Goal: Task Accomplishment & Management: Manage account settings

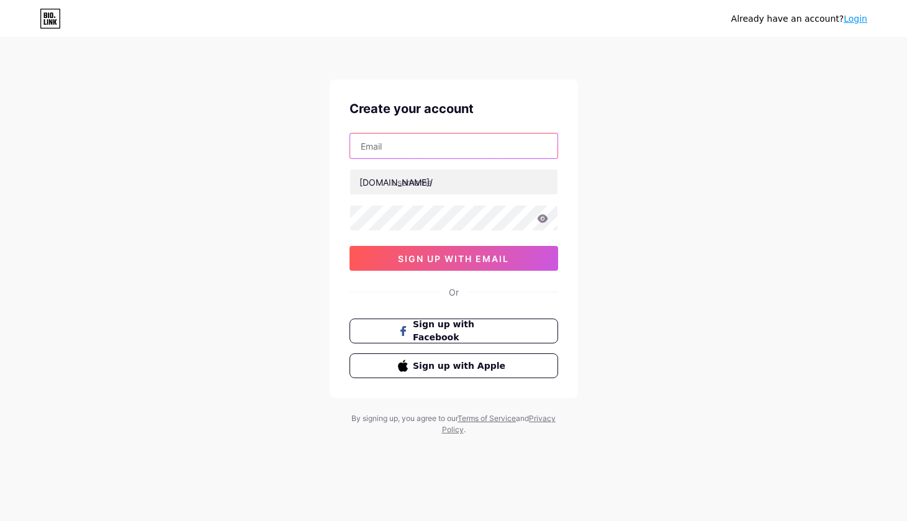
click at [395, 143] on input "text" at bounding box center [453, 145] width 207 height 25
type input "[EMAIL_ADDRESS][DOMAIN_NAME]"
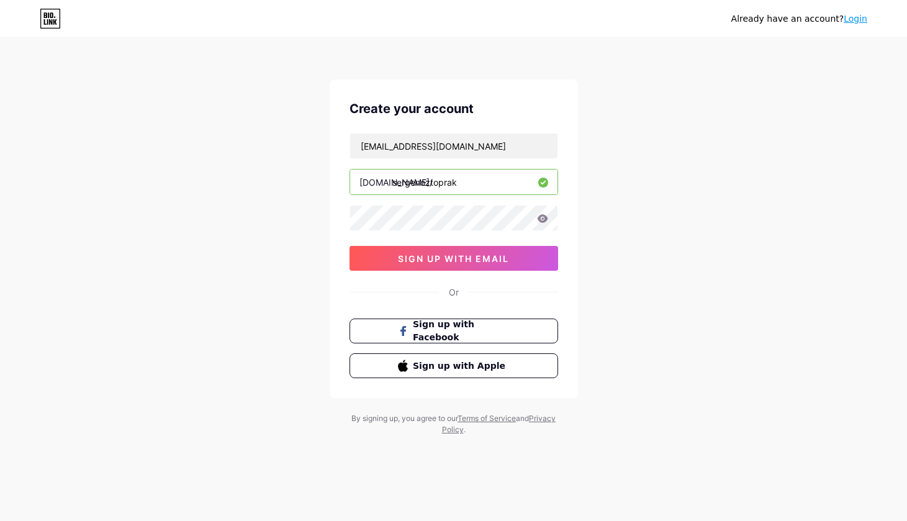
type input "sergenoztoprak"
click at [544, 217] on icon at bounding box center [542, 218] width 11 height 9
click at [477, 257] on span "sign up with email" at bounding box center [453, 258] width 111 height 11
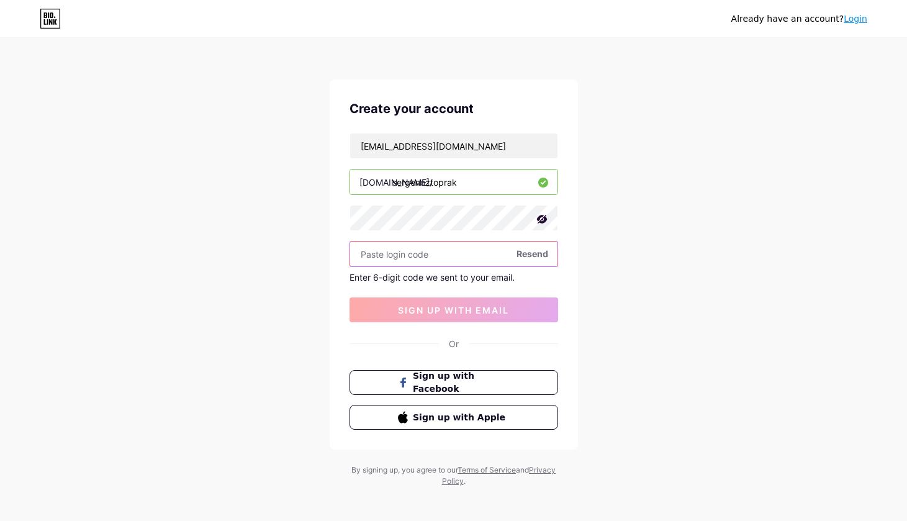
click at [452, 252] on input "text" at bounding box center [453, 253] width 207 height 25
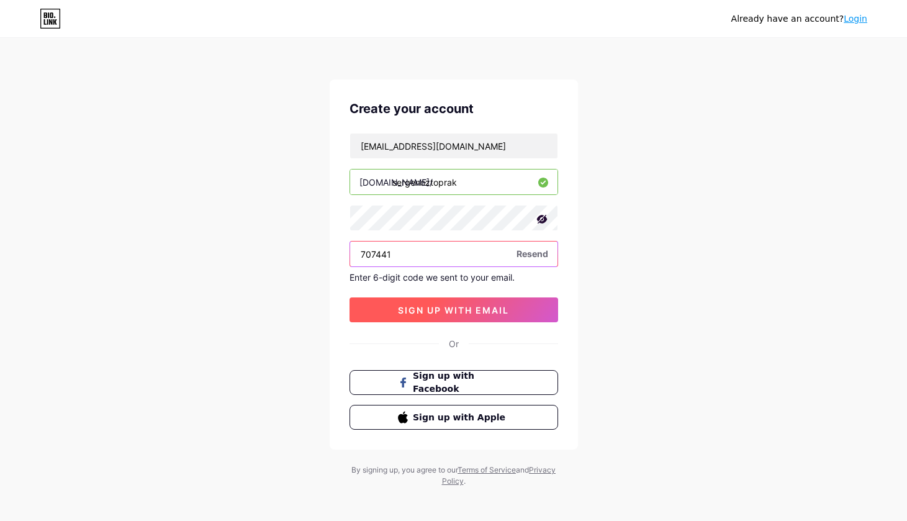
type input "707441"
click at [450, 313] on span "sign up with email" at bounding box center [453, 310] width 111 height 11
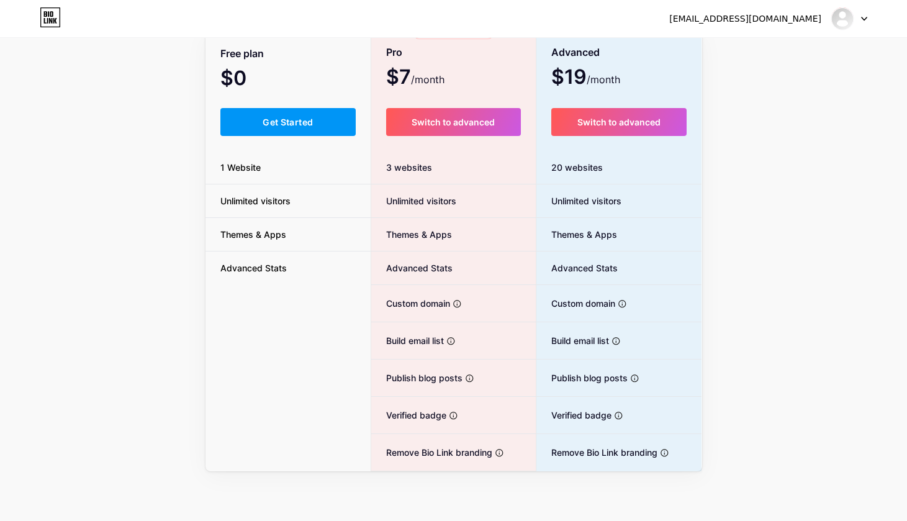
scroll to position [89, 0]
click at [268, 125] on span "Get Started" at bounding box center [287, 122] width 50 height 11
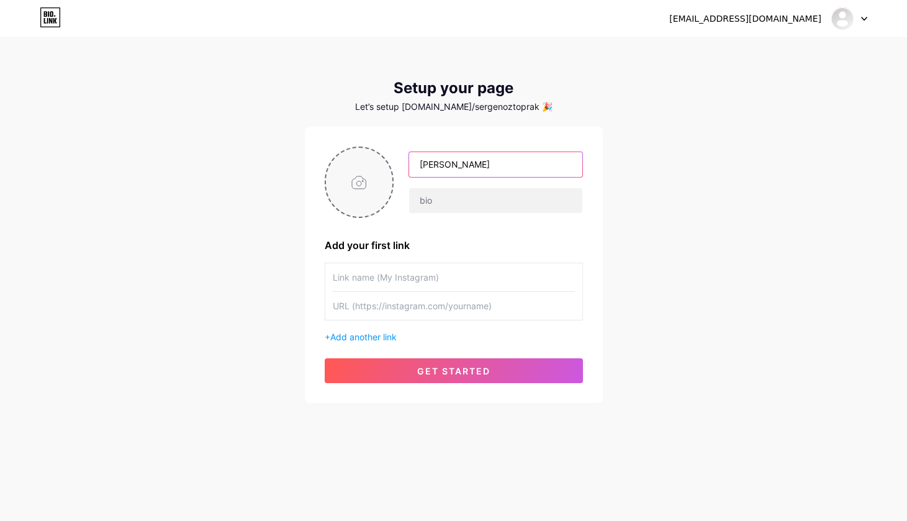
type input "Sergen Öztoprak"
click at [352, 181] on input "file" at bounding box center [359, 182] width 67 height 69
type input "C:\fakepath\sergen oztoprak02.jpg"
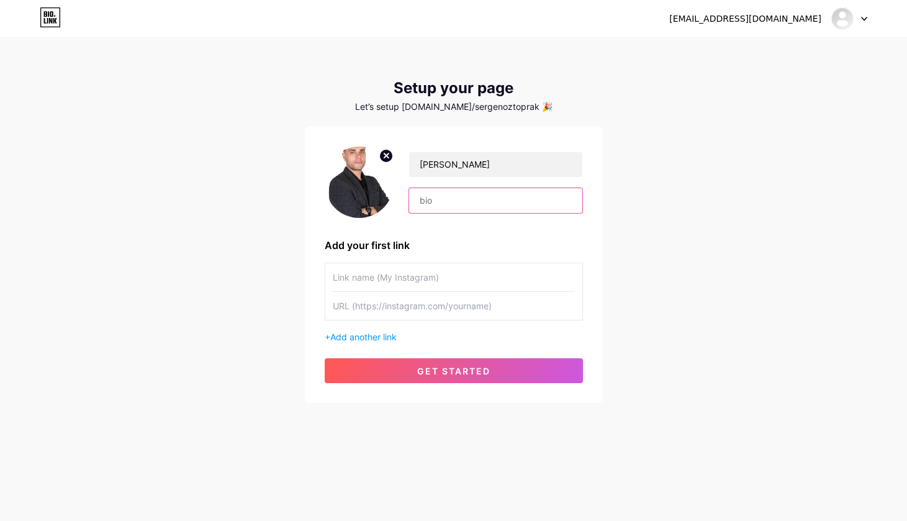
click at [454, 199] on input "text" at bounding box center [495, 200] width 173 height 25
click at [457, 194] on input "text" at bounding box center [495, 200] width 173 height 25
click at [450, 233] on div "Sergen Öztoprak Add your first link + Add another link get started" at bounding box center [454, 264] width 258 height 236
click at [385, 336] on span "Add another link" at bounding box center [363, 336] width 66 height 11
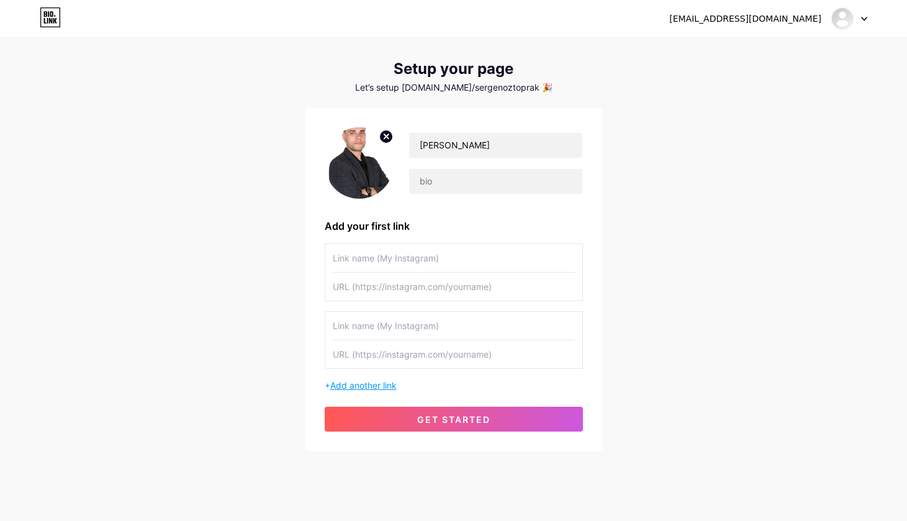
scroll to position [32, 0]
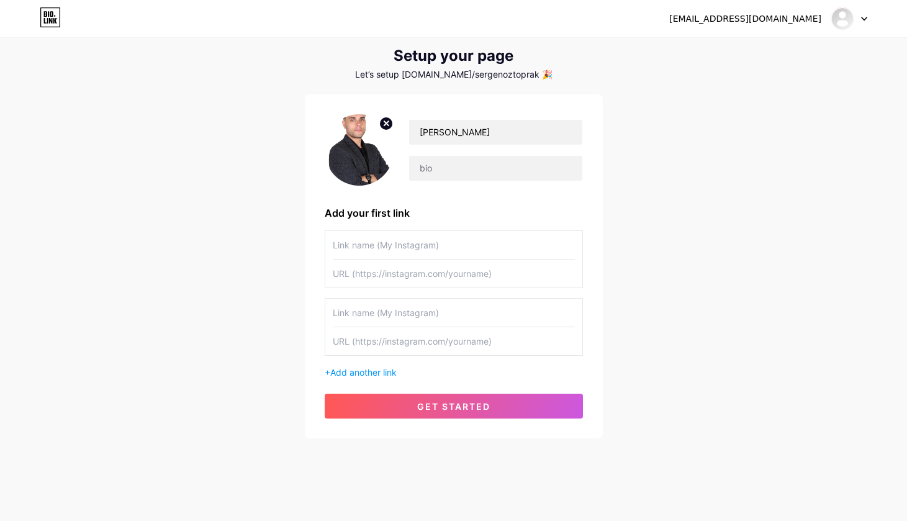
click at [440, 243] on input "text" at bounding box center [454, 245] width 242 height 28
click at [570, 240] on input "text" at bounding box center [454, 245] width 242 height 28
click at [565, 243] on input "text" at bounding box center [454, 245] width 242 height 28
click at [492, 246] on input "text" at bounding box center [454, 245] width 242 height 28
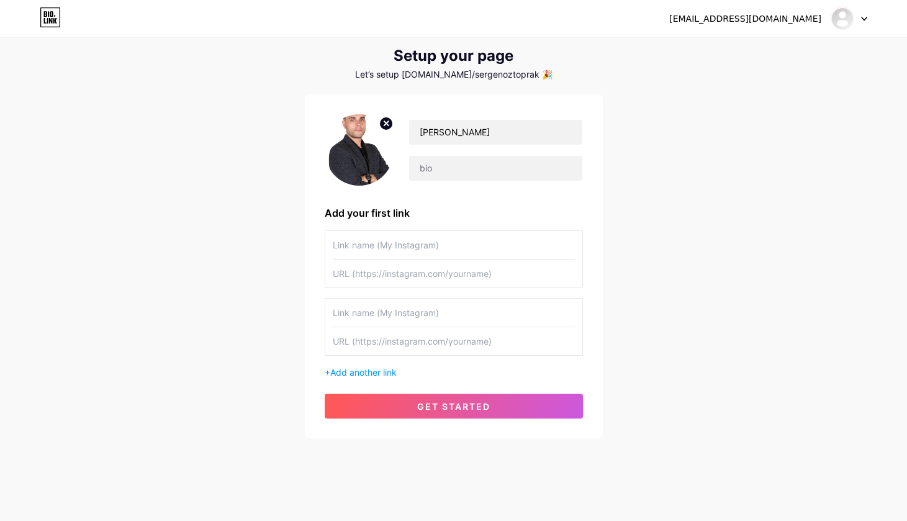
click at [492, 246] on input "text" at bounding box center [454, 245] width 242 height 28
type input "i"
type input "İnstagram"
click at [433, 278] on input "text" at bounding box center [454, 273] width 242 height 28
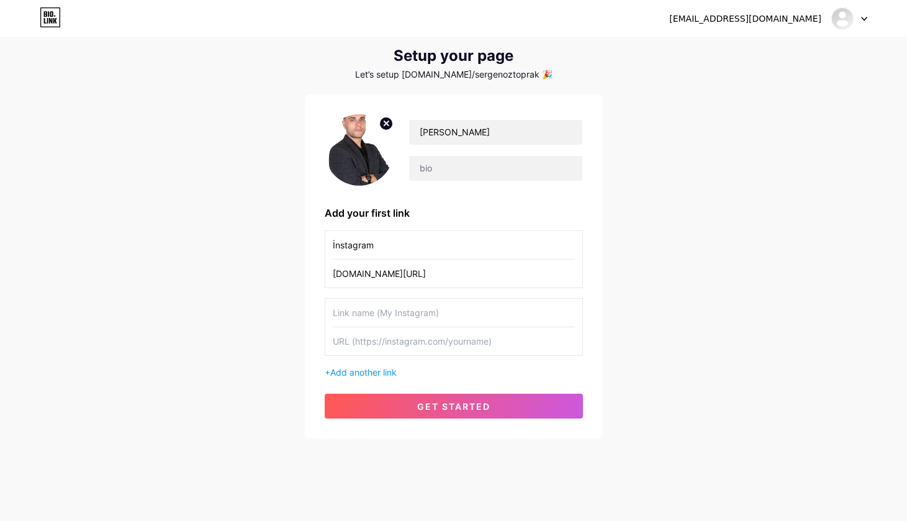
type input "instagram.com/sergenoztoprak"
type input "l"
type input "Linkedin"
click at [369, 338] on input "text" at bounding box center [454, 341] width 242 height 28
paste input "https://www.linkedin.com/in/sergen-öztoprak-042161379/"
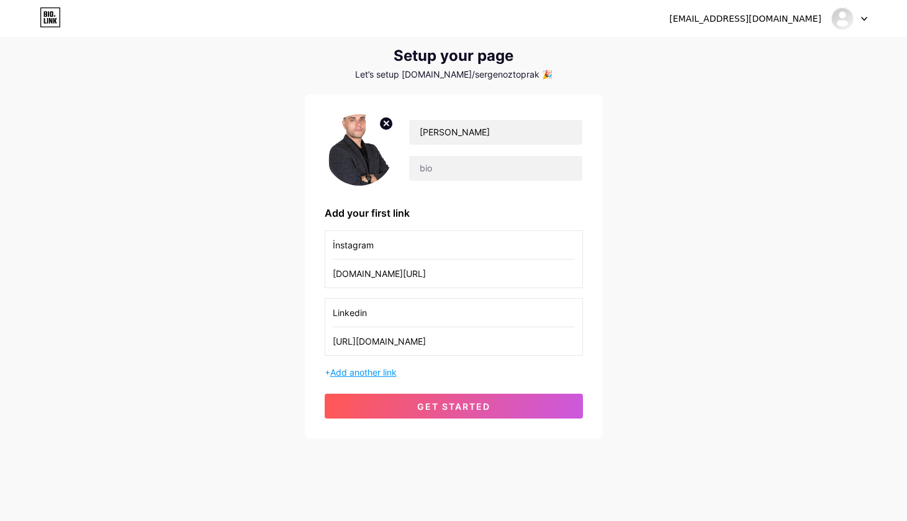
type input "https://www.linkedin.com/in/sergen-öztoprak-042161379/"
click at [379, 373] on span "Add another link" at bounding box center [363, 372] width 66 height 11
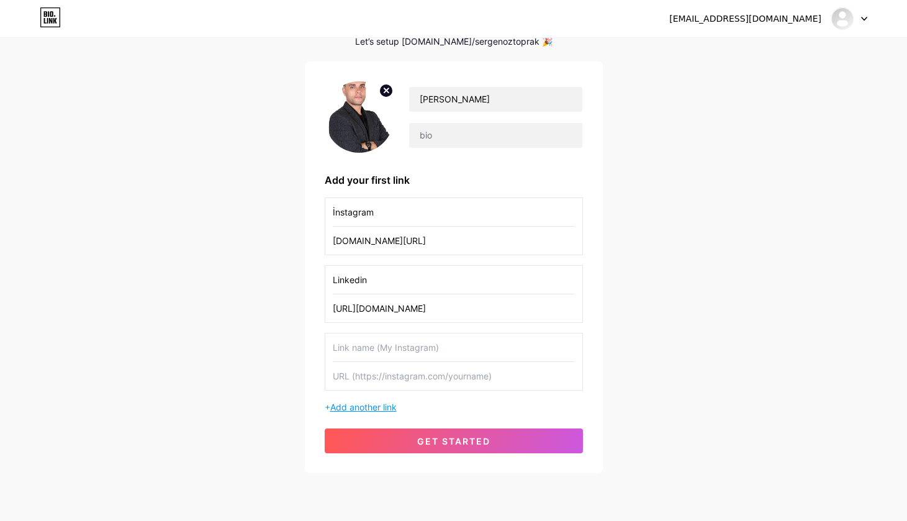
scroll to position [66, 0]
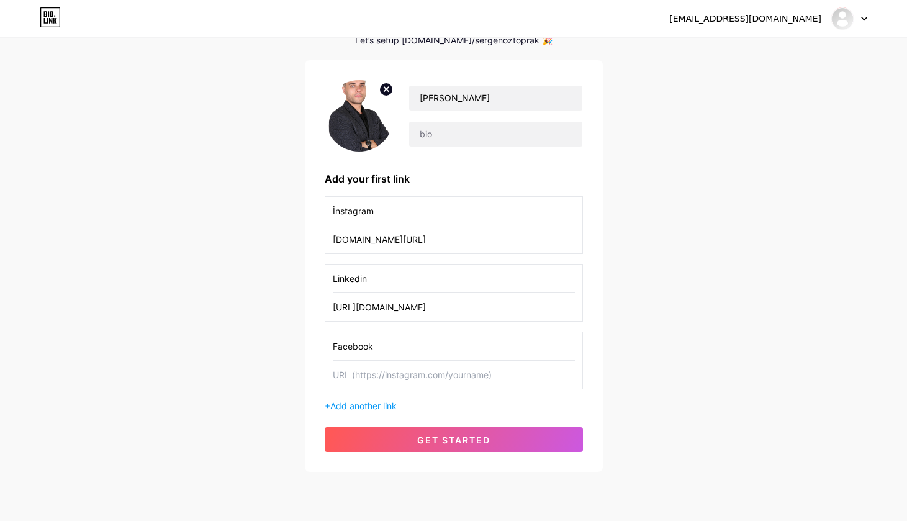
type input "Facebook"
click at [392, 364] on input "text" at bounding box center [454, 375] width 242 height 28
paste input "https://www.facebook.com/sergenoztoprak.remax"
type input "https://www.facebook.com/sergenoztoprak.remax"
click at [378, 408] on span "Add another link" at bounding box center [363, 405] width 66 height 11
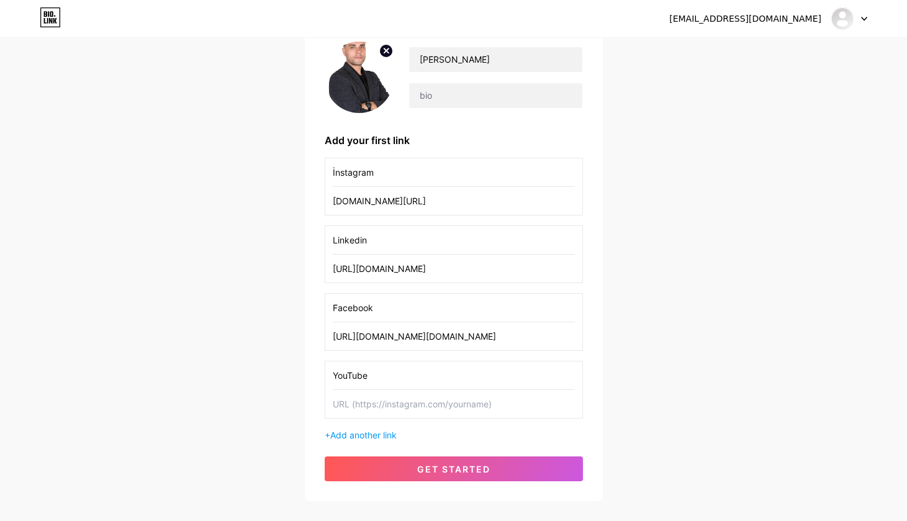
scroll to position [105, 0]
type input "YouTube"
click at [370, 397] on input "text" at bounding box center [454, 404] width 242 height 28
paste input "https://www.youtube.com/@SergenOztoprakRemax"
type input "https://www.youtube.com/@SergenOztoprakRemax"
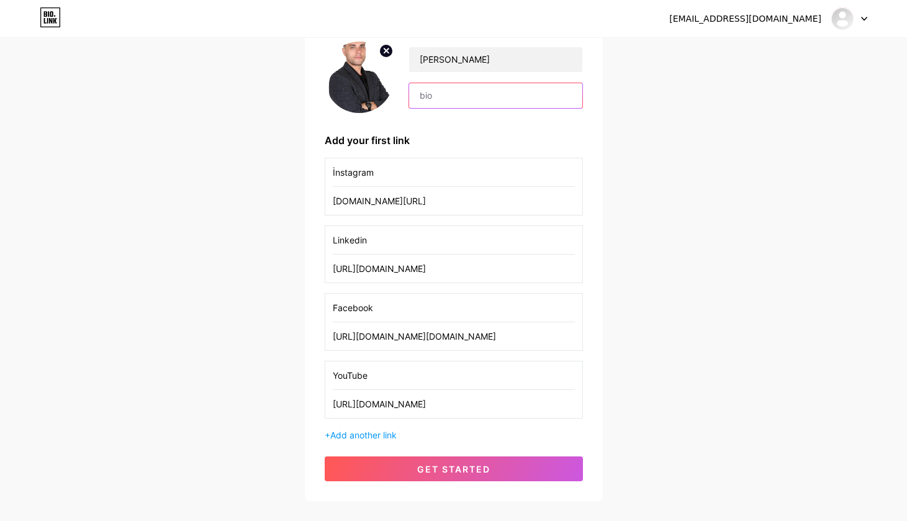
click at [454, 101] on input "text" at bounding box center [495, 95] width 173 height 25
type input "Gayrimenkul Danışmanı"
click at [732, 182] on div "sergenoztoprakk@gmail.com Dashboard Logout Setup your page Let’s setup bio.link…" at bounding box center [453, 217] width 907 height 645
click at [365, 434] on span "Add another link" at bounding box center [363, 434] width 66 height 11
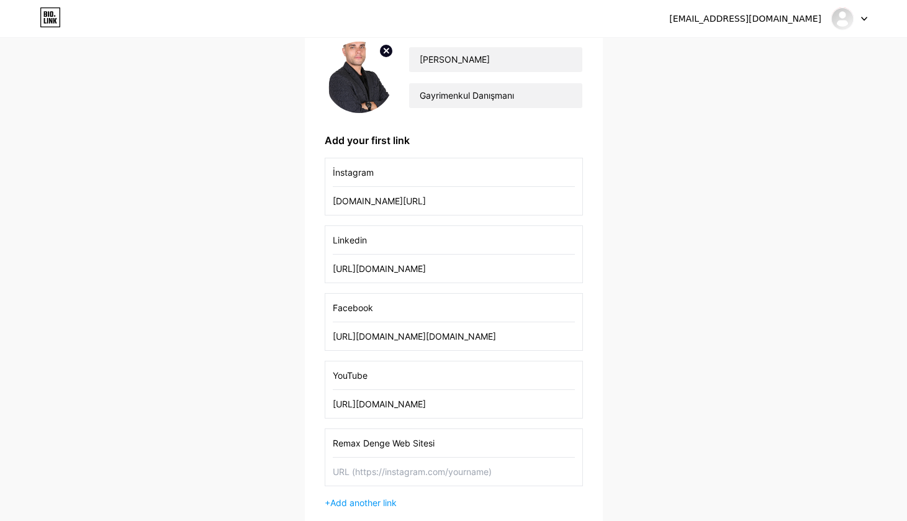
type input "Remax Denge Web Sitesi"
type input "remaxdenge.com"
click at [739, 354] on div "sergenoztoprakk@gmail.com Dashboard Logout Setup your page Let’s setup bio.link…" at bounding box center [453, 251] width 907 height 713
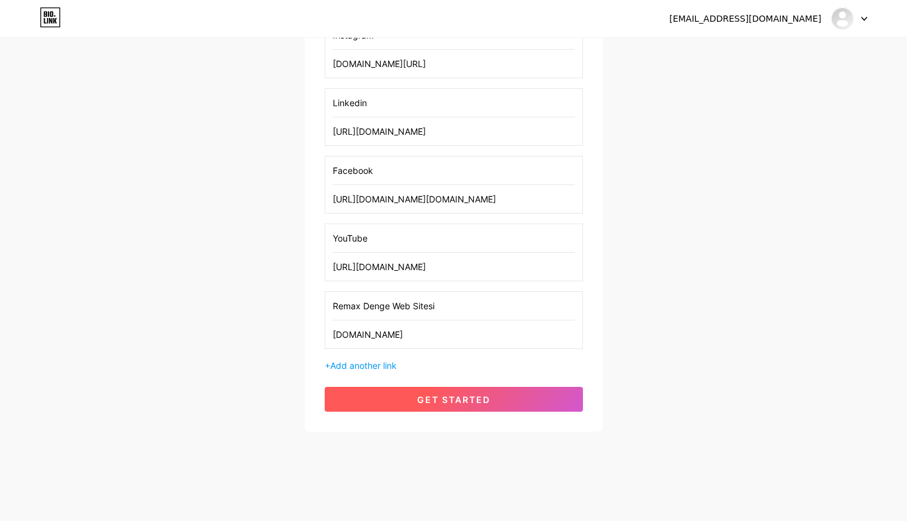
scroll to position [242, 0]
click at [539, 398] on button "get started" at bounding box center [454, 399] width 258 height 25
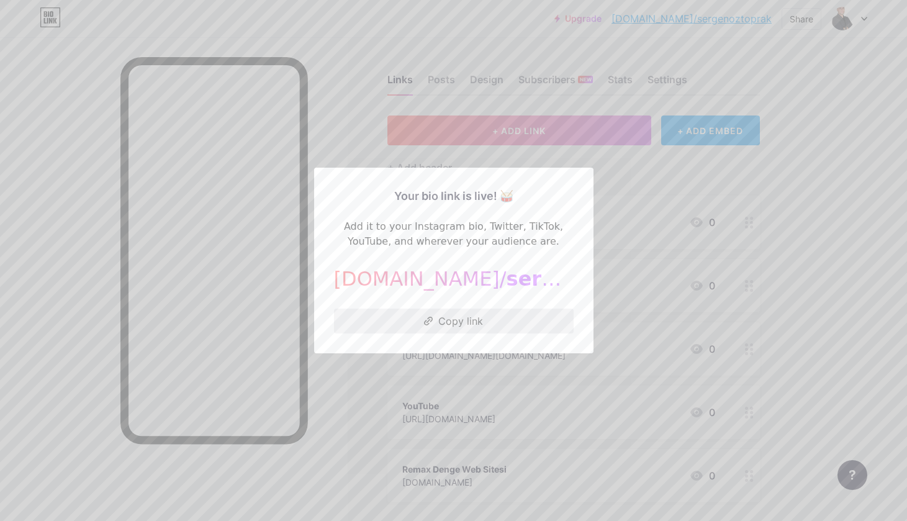
click at [431, 318] on icon at bounding box center [428, 320] width 9 height 9
click at [22, 269] on div at bounding box center [453, 260] width 907 height 521
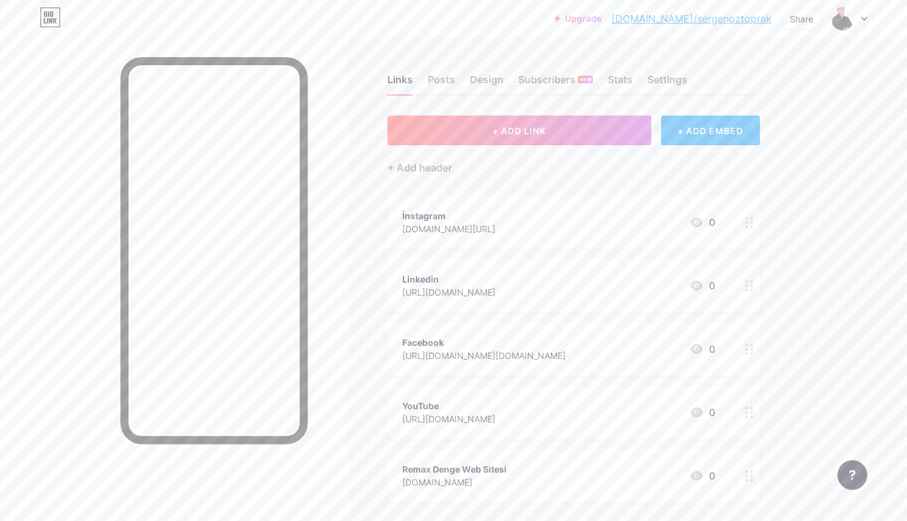
click at [715, 17] on link "bio.link/sergenoztoprak" at bounding box center [691, 18] width 160 height 15
click at [495, 228] on div "instagram.com/sergenoztoprak" at bounding box center [448, 228] width 93 height 13
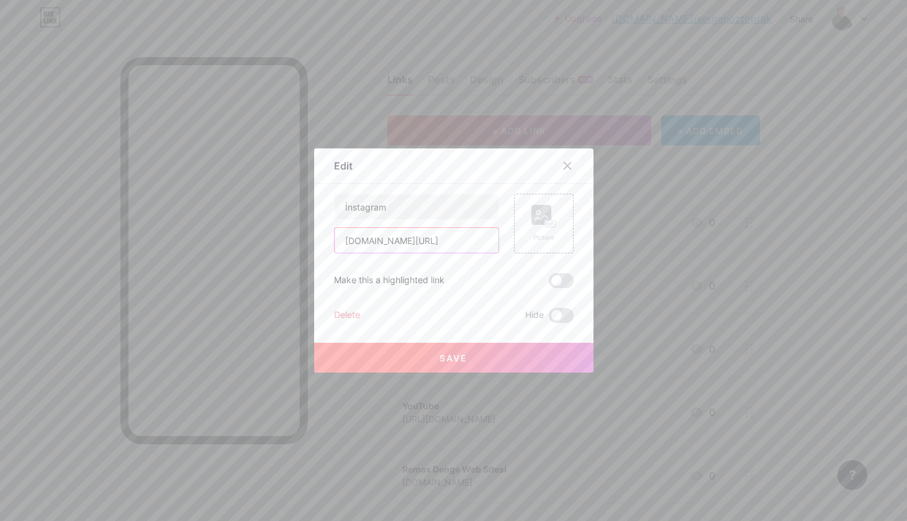
click at [482, 241] on input "instagram.com/sergenoztoprak" at bounding box center [416, 240] width 164 height 25
type input "instagram.com/sergenoztoprak.remax"
click at [538, 222] on rect at bounding box center [541, 215] width 20 height 20
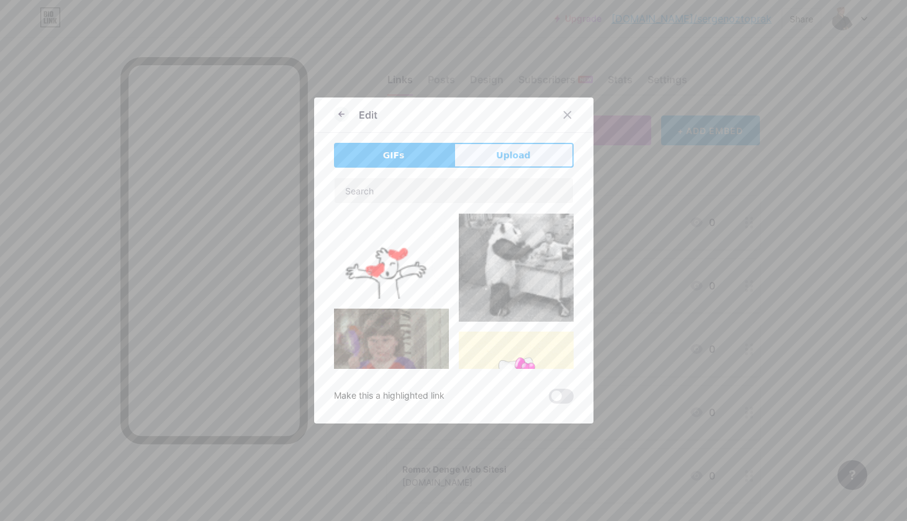
click at [516, 149] on span "Upload" at bounding box center [513, 155] width 34 height 13
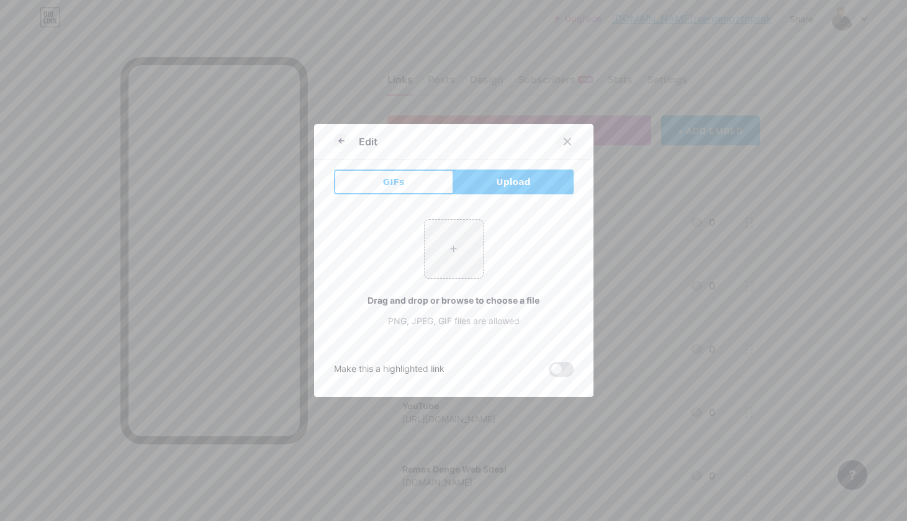
click at [567, 143] on icon at bounding box center [567, 142] width 10 height 10
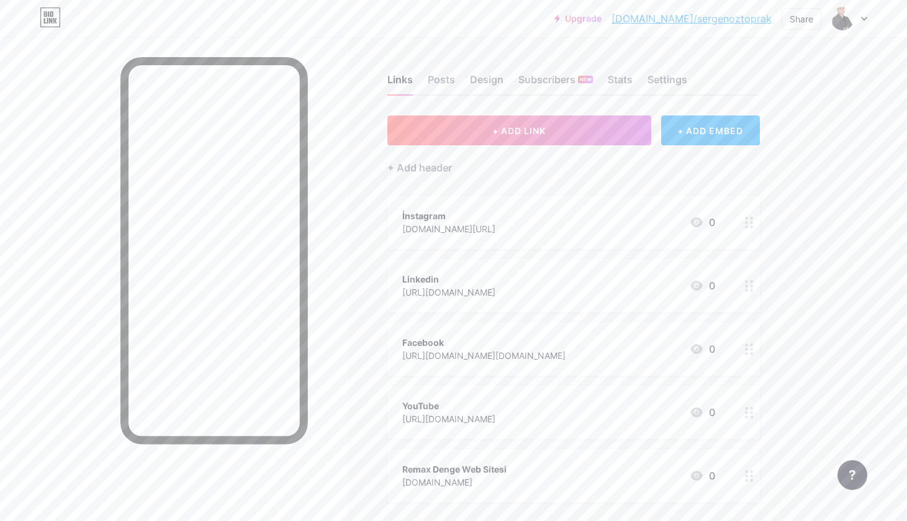
click at [858, 228] on div "Upgrade bio.link/sergen... bio.link/sergenoztoprak Share Switch accounts Sergen…" at bounding box center [453, 323] width 907 height 647
click at [444, 79] on div "Posts" at bounding box center [441, 83] width 27 height 22
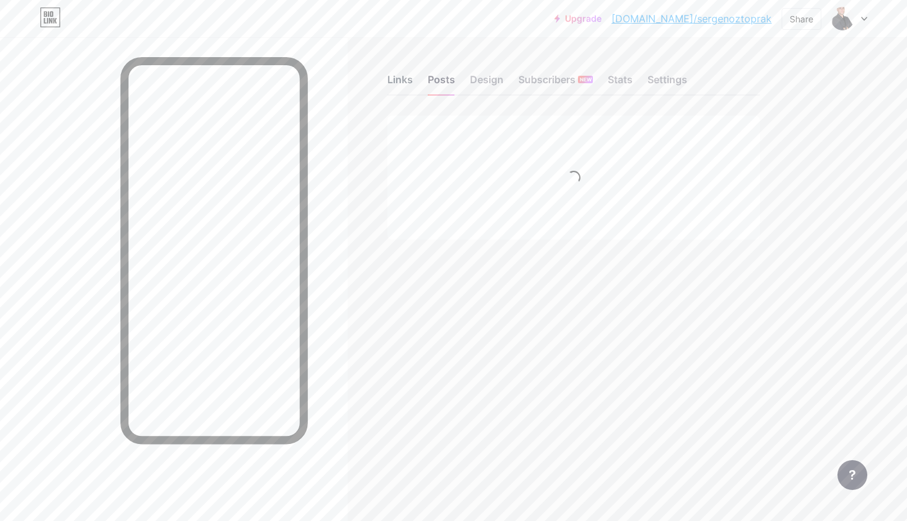
click at [397, 81] on div "Links" at bounding box center [399, 83] width 25 height 22
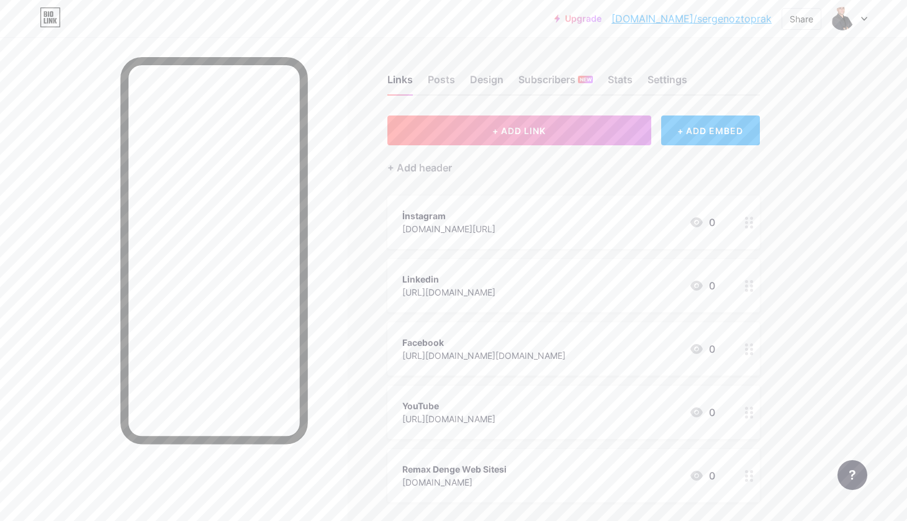
click at [574, 228] on div "İnstagram instagram.com/sergenoztoprak 0" at bounding box center [558, 222] width 313 height 29
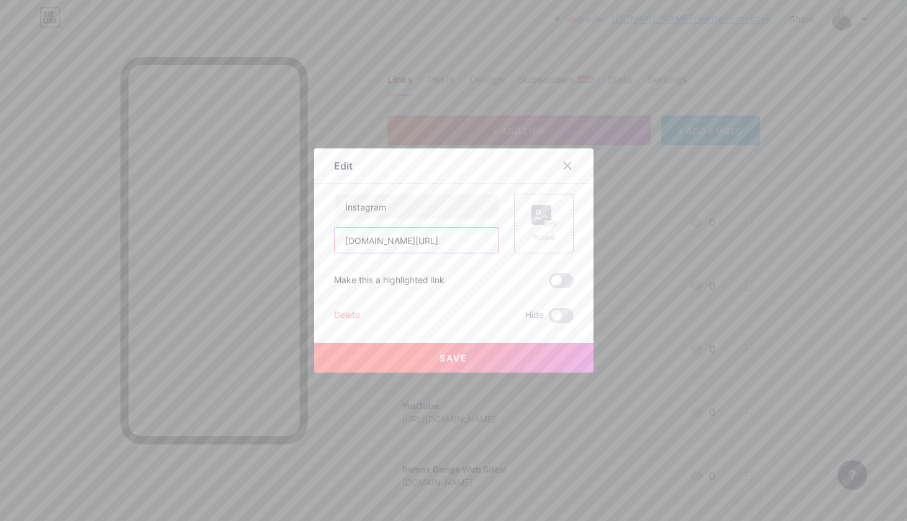
click at [482, 236] on input "instagram.com/sergenoztoprak" at bounding box center [416, 240] width 164 height 25
type input "instagram.com/sergenoztoprak.remax"
click at [449, 357] on span "Save" at bounding box center [453, 357] width 28 height 11
